Goal: Information Seeking & Learning: Learn about a topic

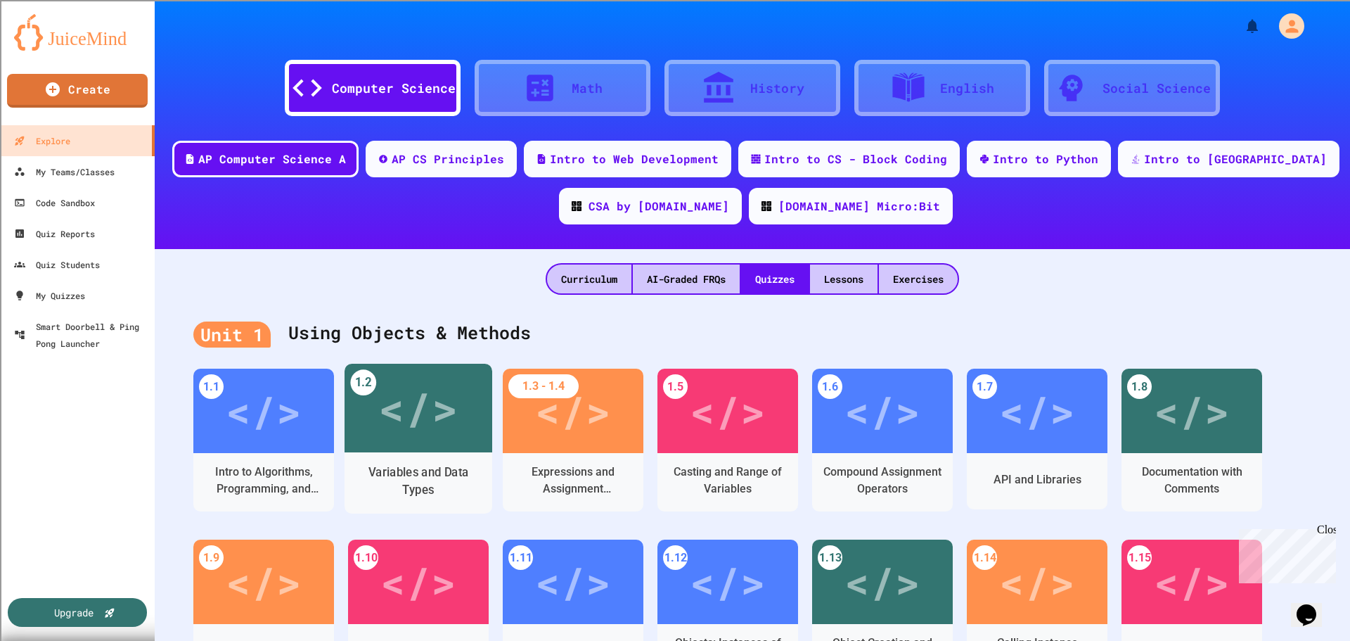
click at [387, 418] on div "</>" at bounding box center [417, 408] width 79 height 67
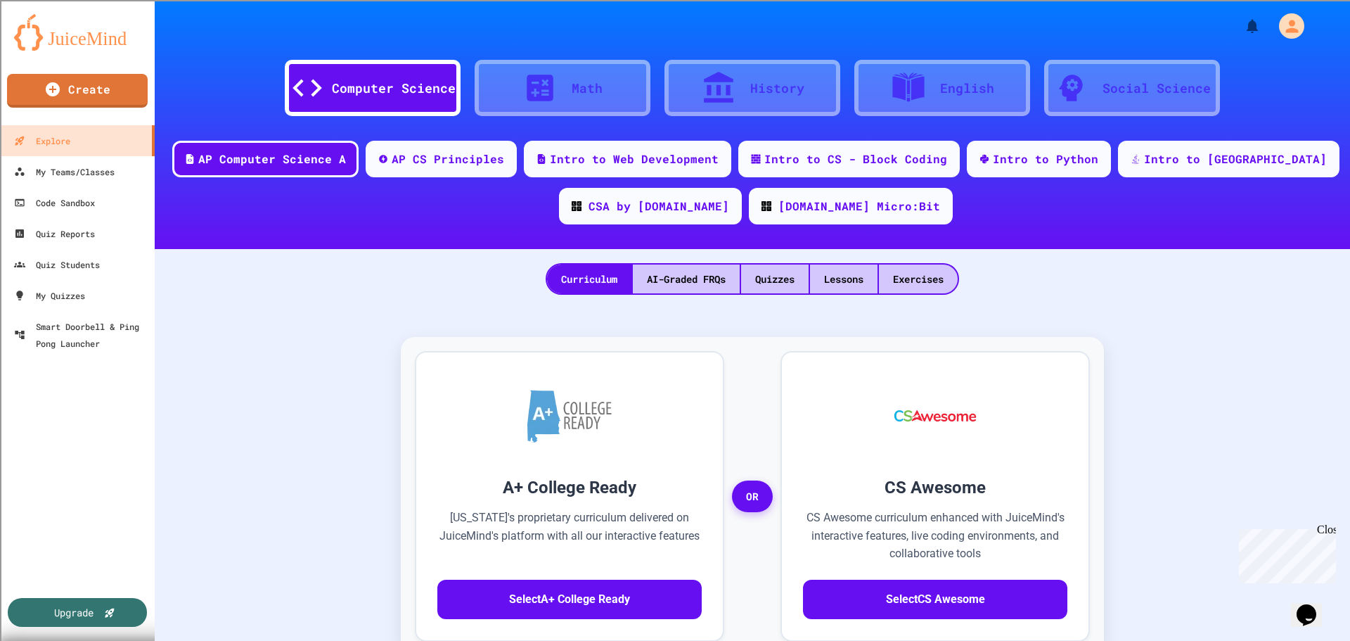
scroll to position [37, 0]
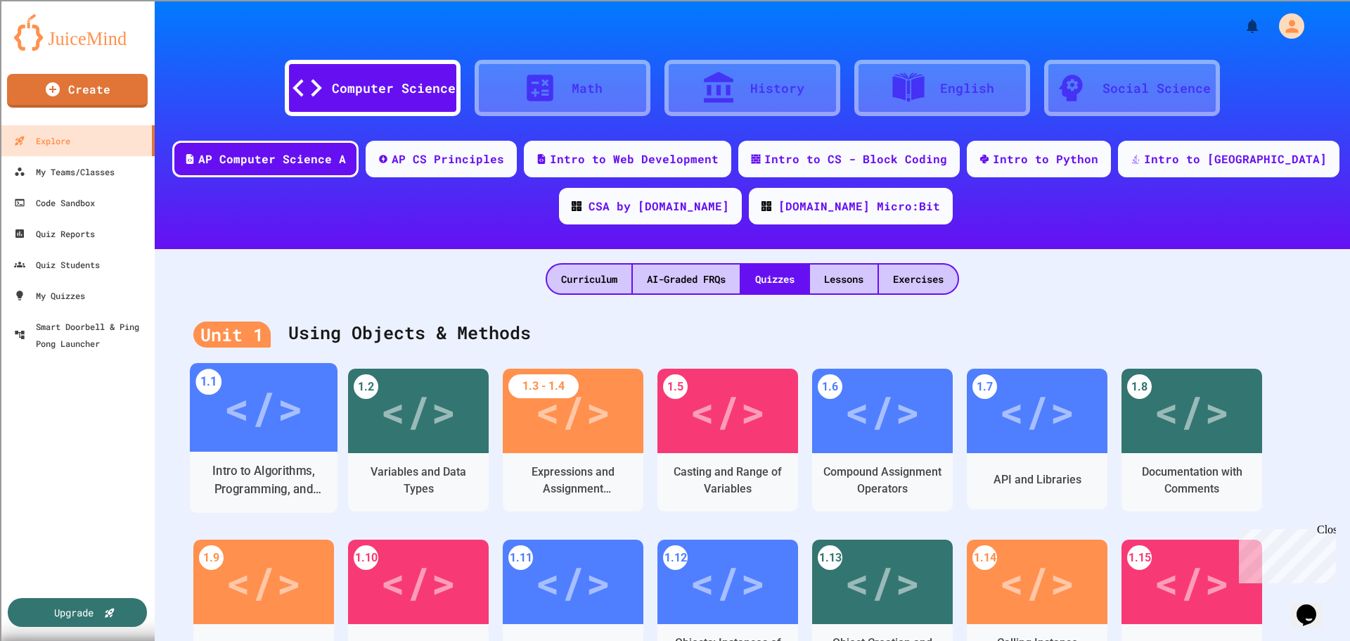
click at [259, 413] on div "</>" at bounding box center [263, 407] width 79 height 67
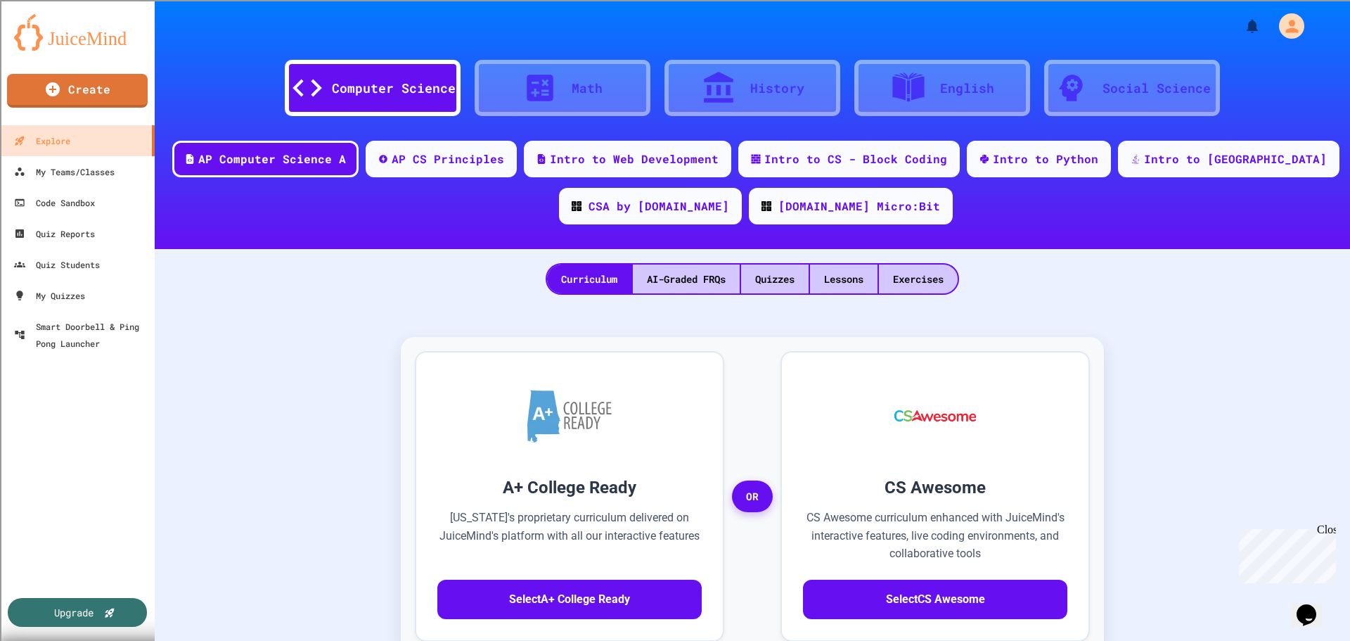
scroll to position [37, 0]
